Goal: Information Seeking & Learning: Learn about a topic

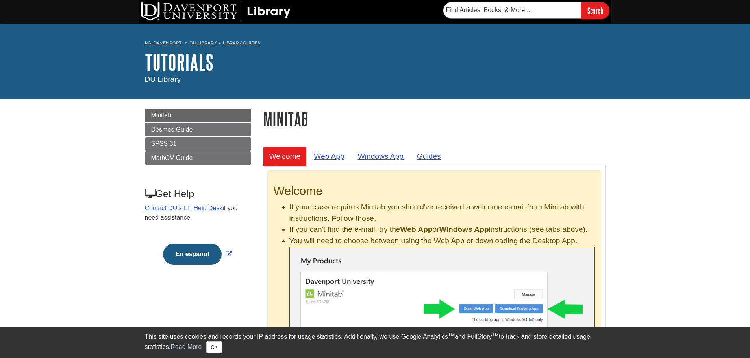
scroll to position [39, 0]
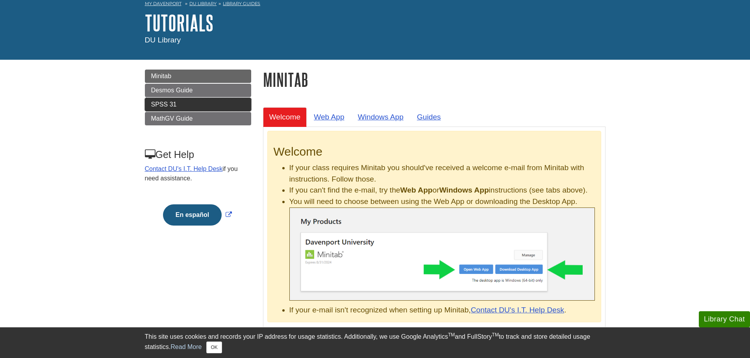
click at [191, 107] on link "SPSS 31" at bounding box center [198, 104] width 106 height 13
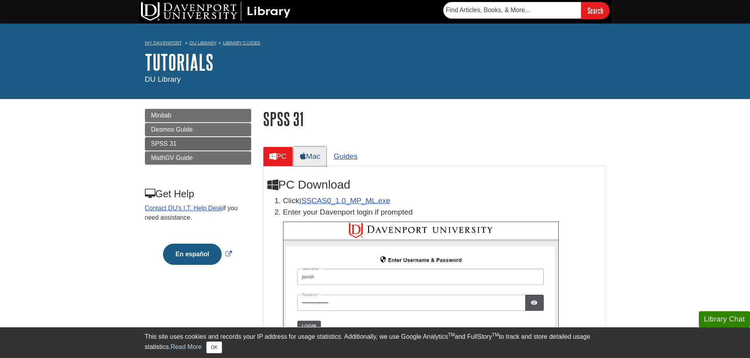
click at [324, 159] on link "Mac" at bounding box center [310, 156] width 33 height 19
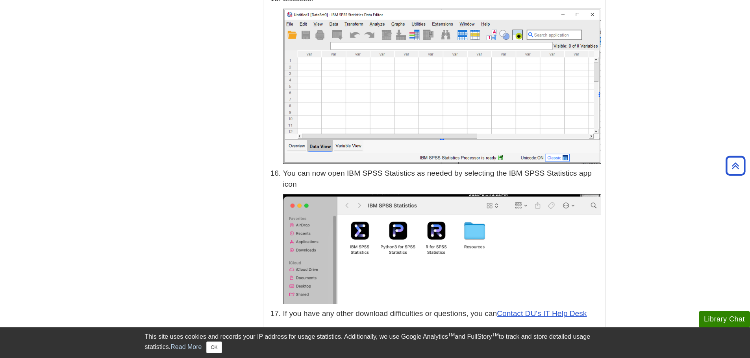
scroll to position [3843, 0]
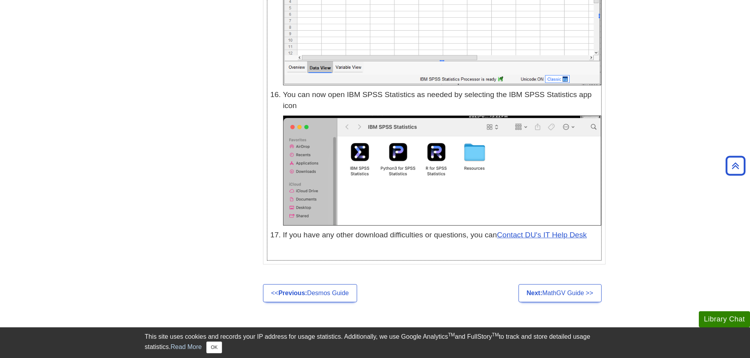
click at [301, 162] on img at bounding box center [442, 171] width 318 height 110
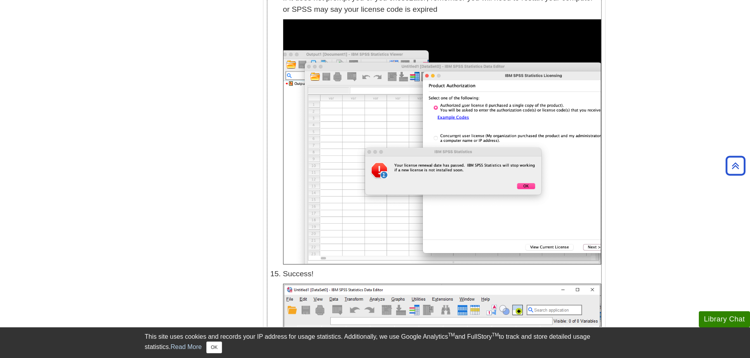
scroll to position [3292, 0]
